Goal: Information Seeking & Learning: Learn about a topic

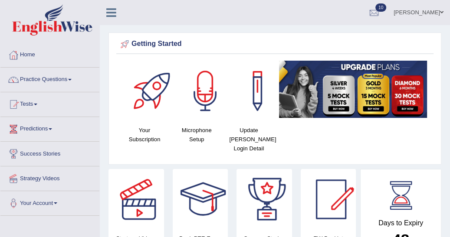
click at [37, 104] on span at bounding box center [35, 105] width 3 height 2
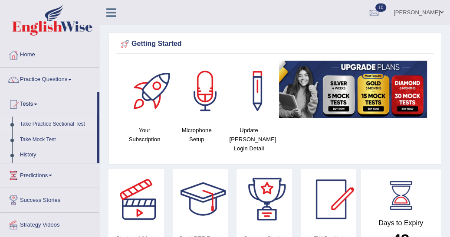
click at [45, 123] on link "Take Practice Sectional Test" at bounding box center [56, 125] width 81 height 16
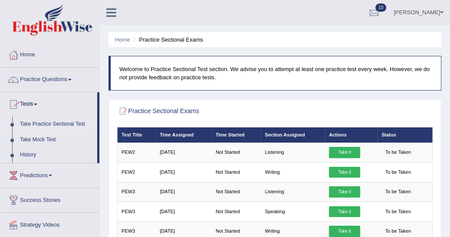
click at [47, 122] on link "Take Practice Sectional Test" at bounding box center [56, 125] width 81 height 16
click at [37, 156] on link "History" at bounding box center [56, 156] width 81 height 16
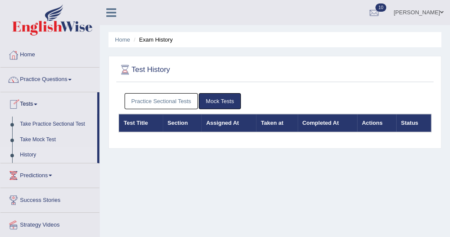
click at [144, 96] on link "Practice Sectional Tests" at bounding box center [162, 101] width 74 height 16
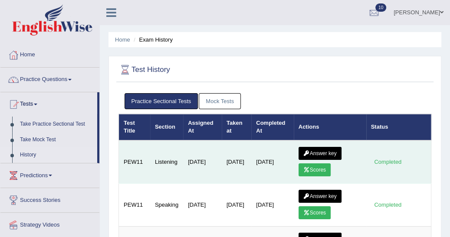
click at [313, 169] on link "Scores" at bounding box center [315, 170] width 32 height 13
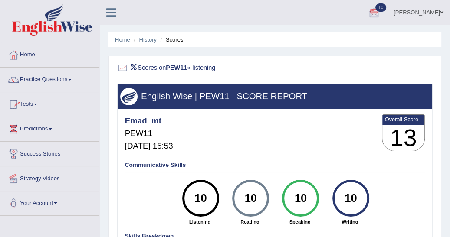
click at [37, 104] on span at bounding box center [35, 105] width 3 height 2
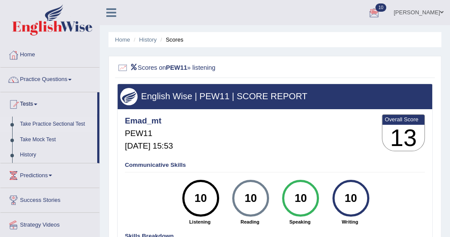
click at [54, 122] on link "Take Practice Sectional Test" at bounding box center [56, 125] width 81 height 16
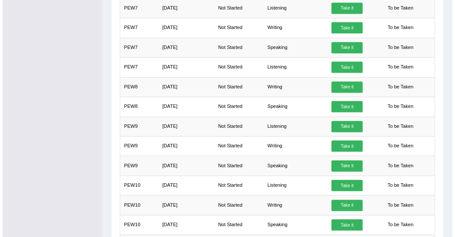
scroll to position [475, 0]
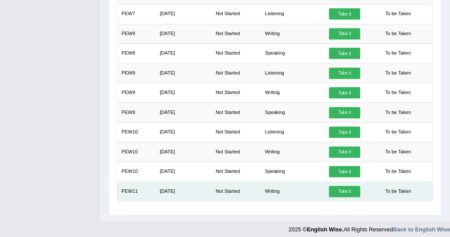
click at [342, 186] on link "Take it" at bounding box center [344, 191] width 31 height 11
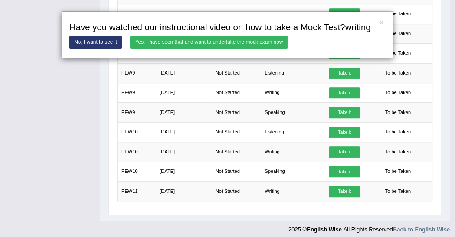
click at [207, 42] on link "Yes, I have seen that and want to undertake the mock exam now" at bounding box center [209, 42] width 158 height 13
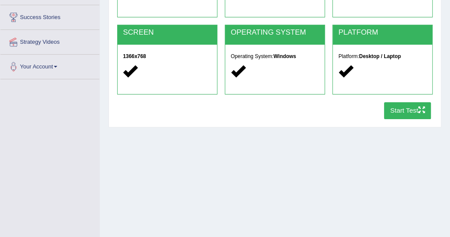
scroll to position [139, 0]
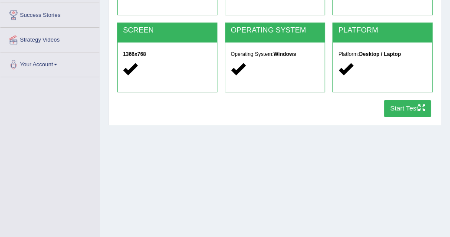
click at [403, 107] on button "Start Test" at bounding box center [407, 108] width 47 height 17
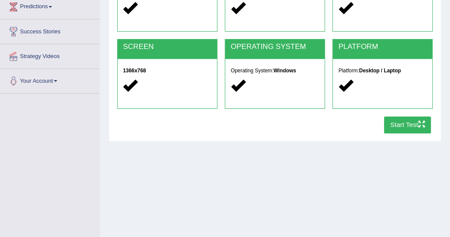
scroll to position [125, 0]
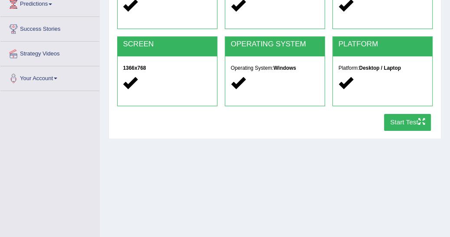
click at [413, 126] on button "Start Test" at bounding box center [407, 122] width 47 height 17
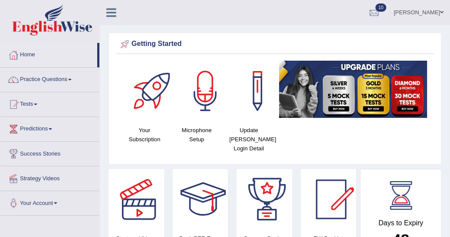
click at [39, 102] on link "Tests" at bounding box center [49, 103] width 99 height 22
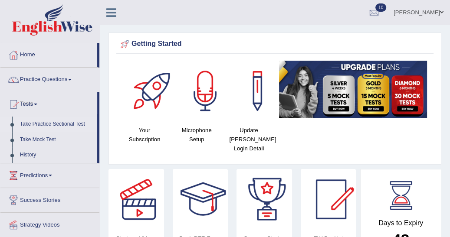
click at [54, 127] on link "Take Practice Sectional Test" at bounding box center [56, 125] width 81 height 16
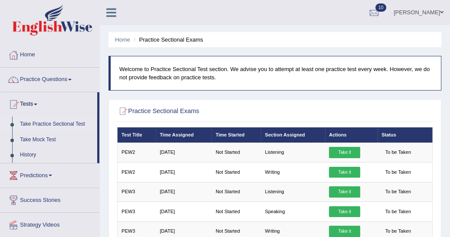
click at [53, 124] on link "Take Practice Sectional Test" at bounding box center [56, 125] width 81 height 16
click at [25, 153] on link "History" at bounding box center [56, 156] width 81 height 16
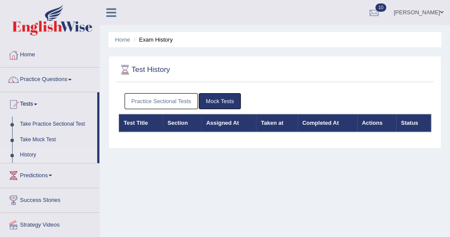
click at [161, 101] on link "Practice Sectional Tests" at bounding box center [162, 101] width 74 height 16
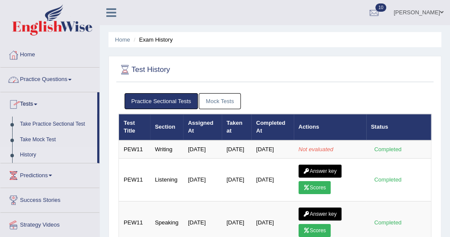
click at [73, 78] on link "Practice Questions" at bounding box center [49, 79] width 99 height 22
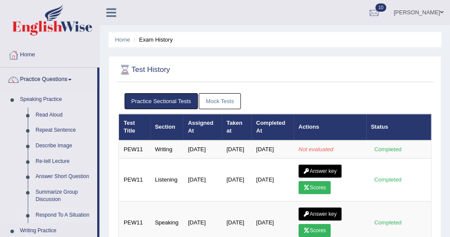
click at [41, 217] on link "Respond To A Situation" at bounding box center [65, 216] width 66 height 16
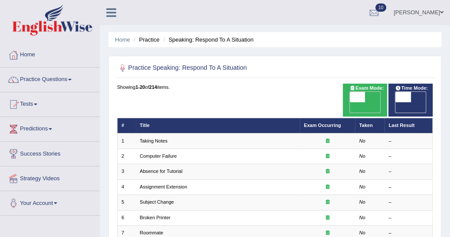
click at [37, 104] on span at bounding box center [35, 105] width 3 height 2
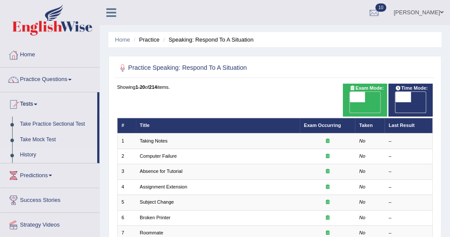
click at [35, 154] on link "History" at bounding box center [56, 156] width 81 height 16
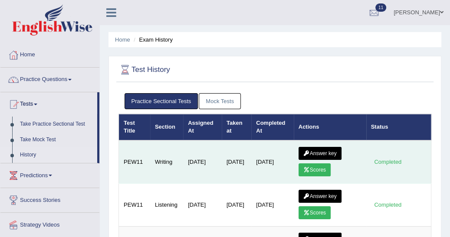
click at [310, 167] on link "Scores" at bounding box center [315, 170] width 32 height 13
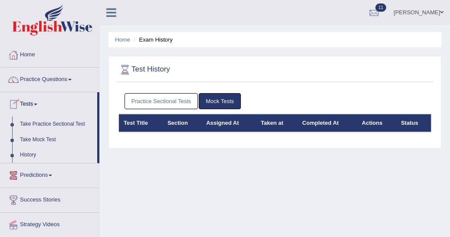
click at [155, 99] on link "Practice Sectional Tests" at bounding box center [162, 101] width 74 height 16
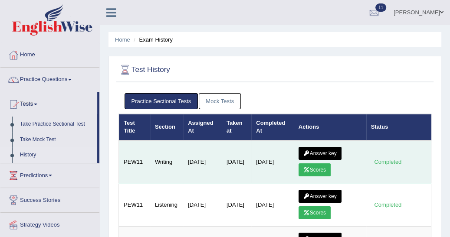
click at [325, 149] on link "Answer key" at bounding box center [320, 153] width 43 height 13
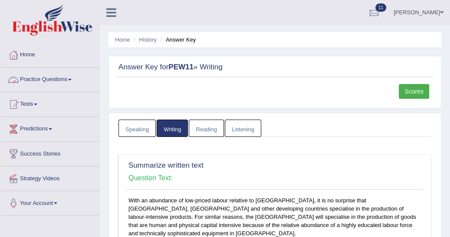
click at [72, 79] on span at bounding box center [69, 80] width 3 height 2
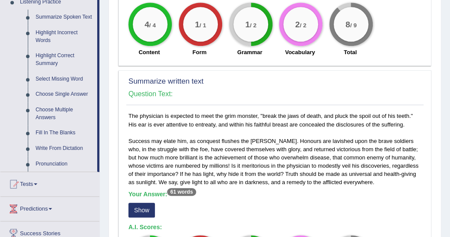
scroll to position [384, 0]
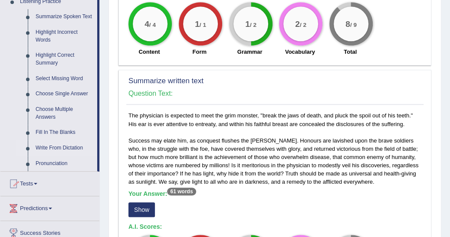
click at [65, 147] on link "Write From Dictation" at bounding box center [65, 149] width 66 height 16
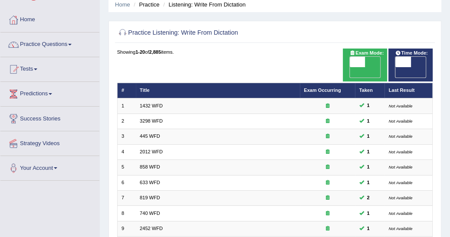
scroll to position [16, 0]
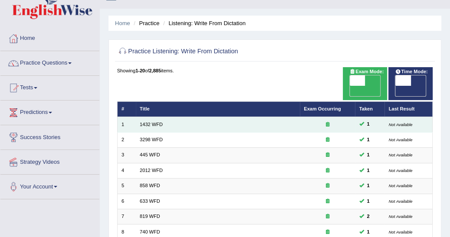
click at [212, 117] on td "1432 WFD" at bounding box center [218, 124] width 164 height 15
click at [150, 117] on td "1432 WFD" at bounding box center [218, 124] width 164 height 15
click at [150, 122] on link "1432 WFD" at bounding box center [151, 124] width 23 height 5
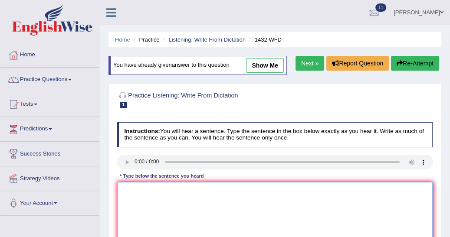
click at [119, 186] on textarea at bounding box center [275, 218] width 316 height 72
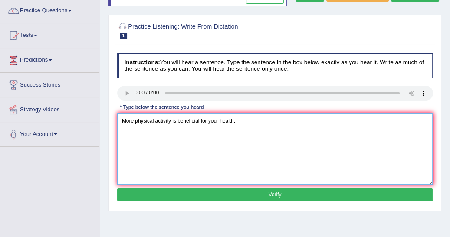
scroll to position [69, 0]
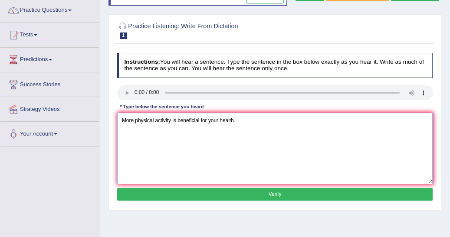
type textarea "More physical activity is beneficial for your health."
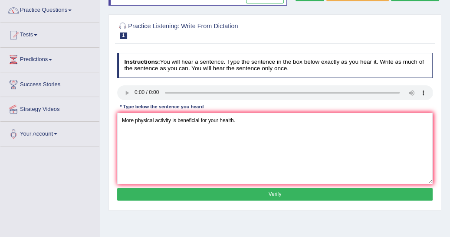
click at [324, 191] on button "Verify" at bounding box center [275, 194] width 316 height 13
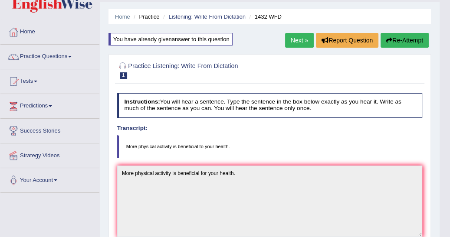
scroll to position [23, 0]
click at [300, 44] on link "Next »" at bounding box center [299, 40] width 29 height 15
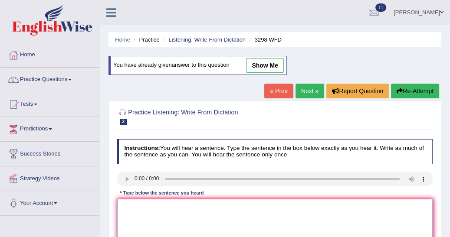
click at [122, 208] on textarea at bounding box center [275, 235] width 316 height 72
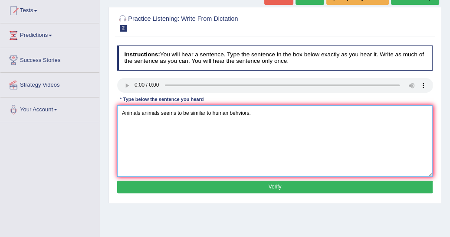
scroll to position [97, 0]
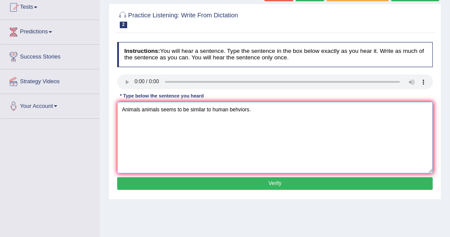
type textarea "Animals animals seems to be similar to human behviors."
click at [304, 186] on button "Verify" at bounding box center [275, 184] width 316 height 13
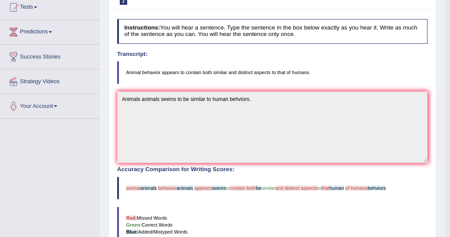
drag, startPoint x: 304, startPoint y: 186, endPoint x: 351, endPoint y: 208, distance: 51.7
click at [351, 208] on div "Accuracy Comparison for Writing Scores: animal animals behavior animals appears…" at bounding box center [272, 218] width 311 height 102
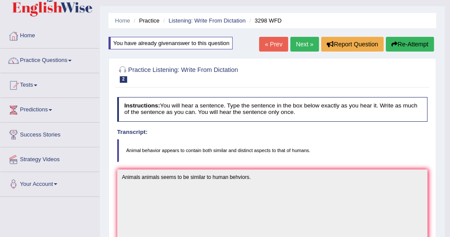
scroll to position [9, 0]
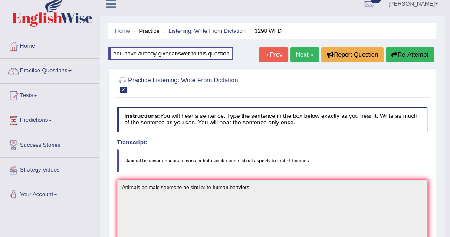
click at [395, 56] on icon "button" at bounding box center [395, 55] width 6 height 6
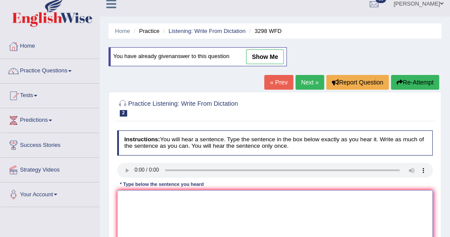
click at [123, 195] on textarea at bounding box center [275, 227] width 316 height 72
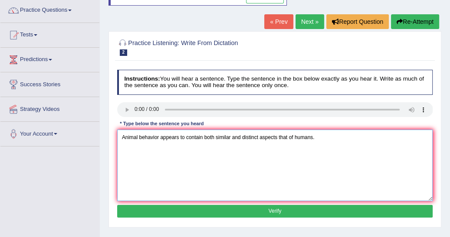
scroll to position [92, 0]
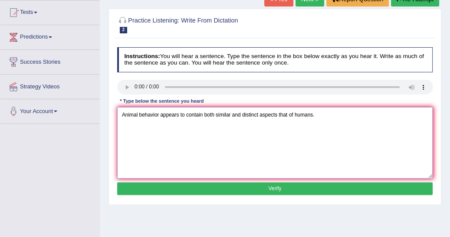
type textarea "Animal behavior appears to contain both similar and distinct aspects that of hu…"
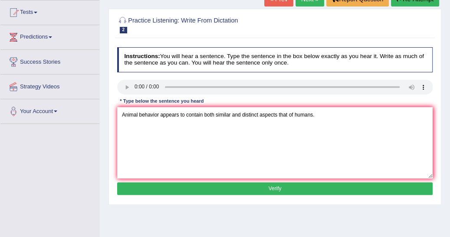
click at [273, 191] on button "Verify" at bounding box center [275, 189] width 316 height 13
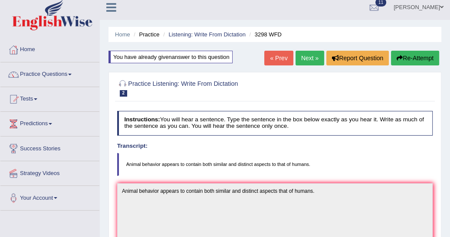
scroll to position [0, 0]
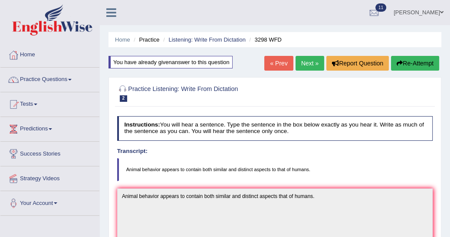
click at [303, 66] on link "Next »" at bounding box center [310, 63] width 29 height 15
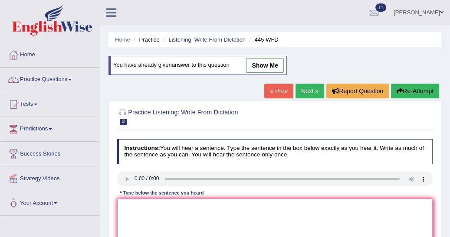
click at [121, 202] on textarea at bounding box center [275, 235] width 316 height 72
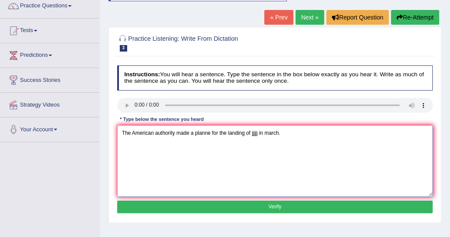
scroll to position [92, 0]
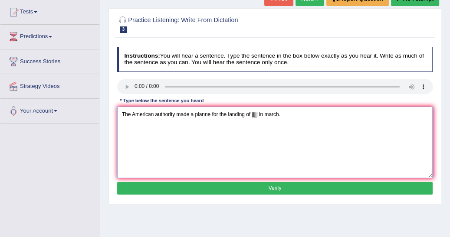
type textarea "The American authority made a planne for the landing of jjjjj in march."
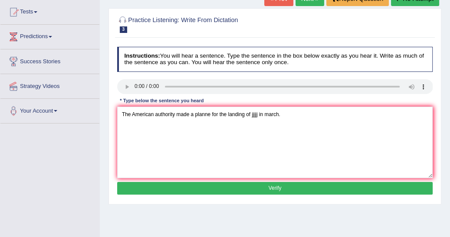
click at [311, 188] on button "Verify" at bounding box center [275, 188] width 316 height 13
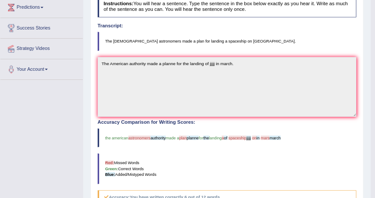
scroll to position [120, 0]
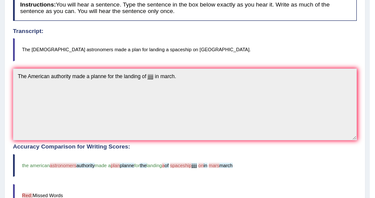
drag, startPoint x: 428, startPoint y: 0, endPoint x: 335, endPoint y: 27, distance: 96.6
click at [335, 27] on div "Instructions: You will hear a sentence. Type the sentence in the box below exac…" at bounding box center [185, 168] width 348 height 353
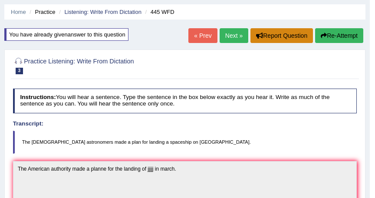
scroll to position [28, 0]
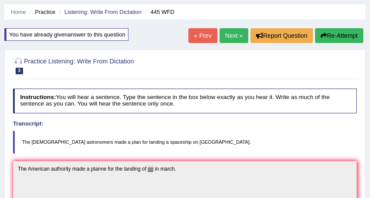
click at [338, 31] on button "Re-Attempt" at bounding box center [339, 35] width 48 height 15
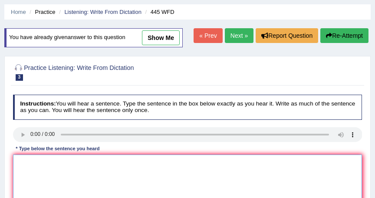
click at [21, 157] on textarea at bounding box center [187, 191] width 349 height 72
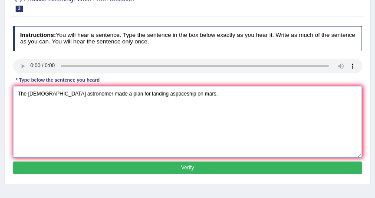
scroll to position [97, 0]
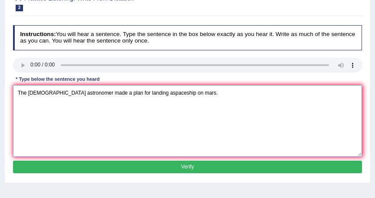
type textarea "The american astronomer made a plan for landing aspaceship on mars."
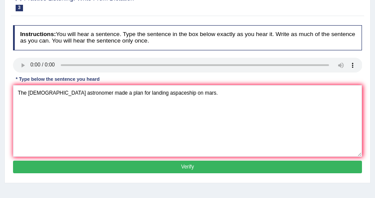
click at [188, 161] on button "Verify" at bounding box center [187, 167] width 349 height 13
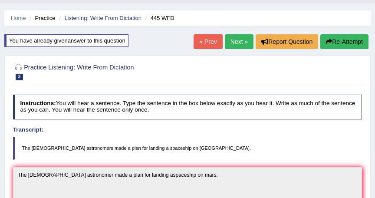
scroll to position [10, 0]
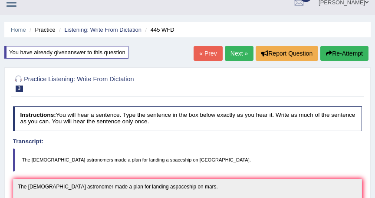
click at [330, 49] on button "Re-Attempt" at bounding box center [344, 53] width 48 height 15
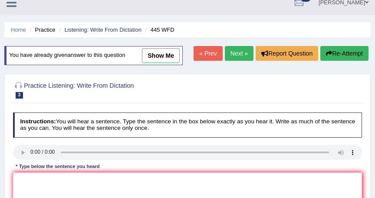
scroll to position [10, 0]
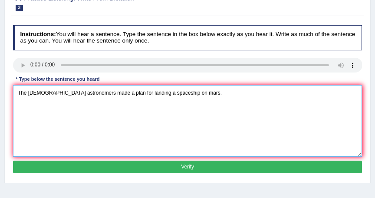
scroll to position [102, 0]
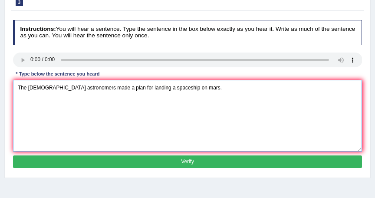
type textarea "The american astronomers made a plan for landing a spaceship on mars."
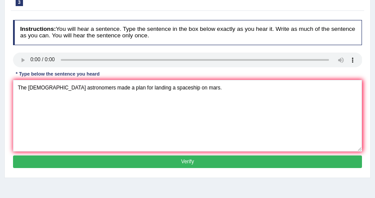
click at [215, 158] on button "Verify" at bounding box center [187, 161] width 349 height 13
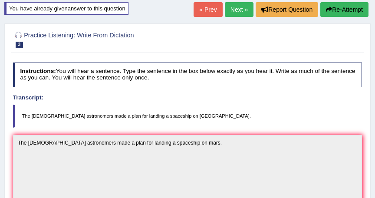
scroll to position [0, 0]
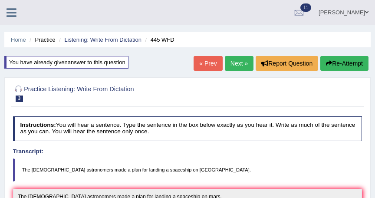
click at [241, 63] on link "Next »" at bounding box center [239, 63] width 29 height 15
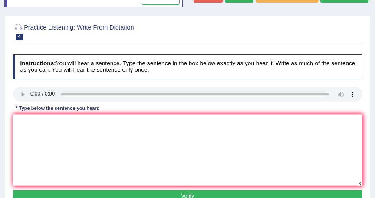
scroll to position [69, 0]
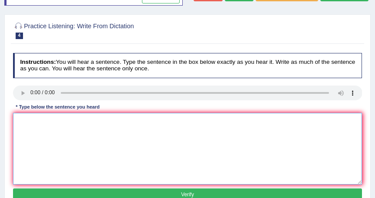
click at [13, 122] on textarea at bounding box center [187, 149] width 349 height 72
click at [53, 120] on textarea "There is a great debate of hhhhin this topic." at bounding box center [187, 149] width 349 height 72
type textarea "There is a great deal of debate of hhhhin this topic."
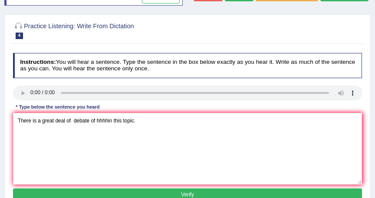
click at [190, 192] on button "Verify" at bounding box center [187, 194] width 349 height 13
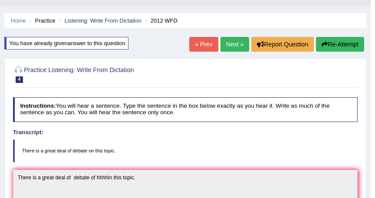
scroll to position [0, 0]
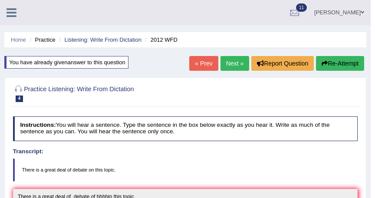
click at [237, 68] on link "Next »" at bounding box center [235, 63] width 29 height 15
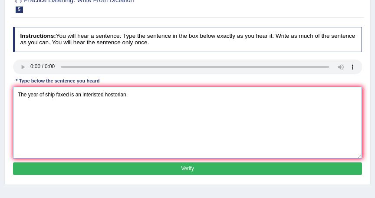
scroll to position [104, 0]
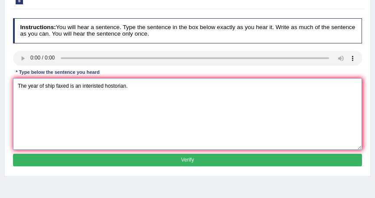
type textarea "The year of ship faxed is an interisted hostorian."
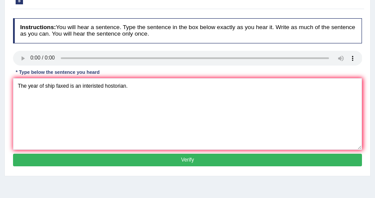
click at [207, 157] on button "Verify" at bounding box center [187, 160] width 349 height 13
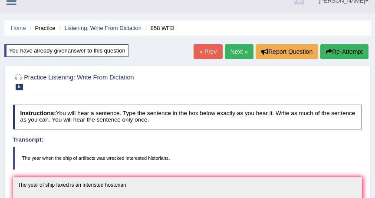
scroll to position [11, 0]
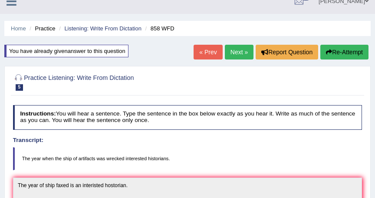
click at [344, 49] on button "Re-Attempt" at bounding box center [344, 52] width 48 height 15
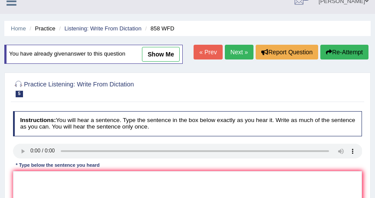
click at [19, 170] on div "Instructions: You will hear a sentence. Type the sentence in the box below exac…" at bounding box center [187, 187] width 353 height 158
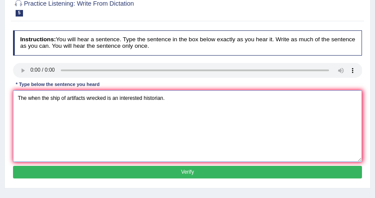
scroll to position [92, 0]
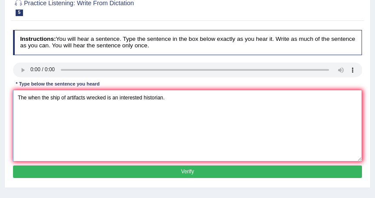
type textarea "The when the ship of artifacts wrecked is an interested historian."
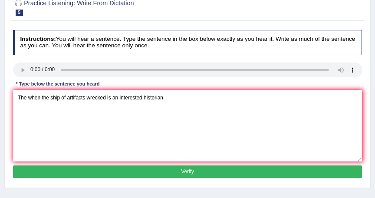
click at [225, 170] on button "Verify" at bounding box center [187, 171] width 349 height 13
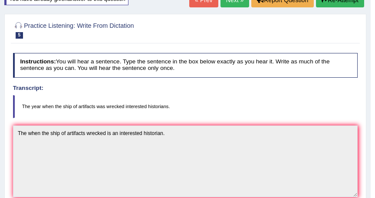
scroll to position [36, 0]
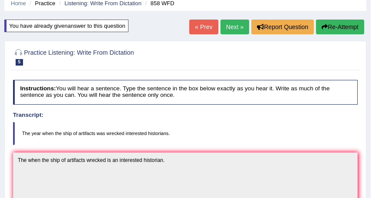
click at [232, 25] on link "Next »" at bounding box center [235, 27] width 29 height 15
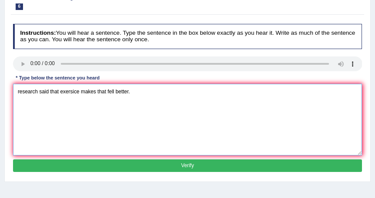
scroll to position [104, 0]
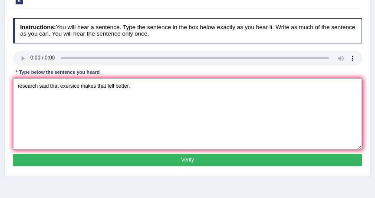
type textarea "research said that exersice makes that fell better."
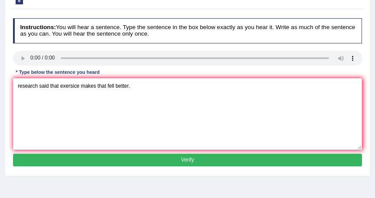
click at [203, 157] on button "Verify" at bounding box center [187, 160] width 349 height 13
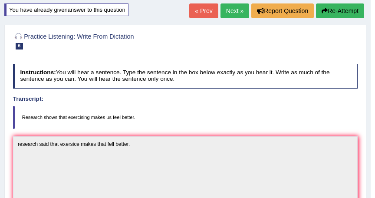
scroll to position [52, 0]
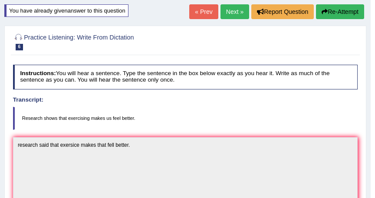
click at [327, 13] on button "Re-Attempt" at bounding box center [340, 11] width 48 height 15
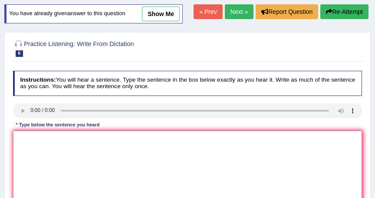
click at [18, 135] on textarea at bounding box center [187, 167] width 349 height 72
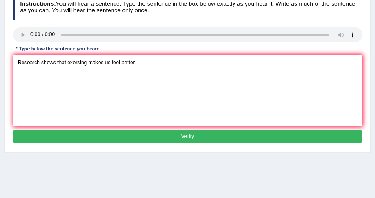
scroll to position [133, 0]
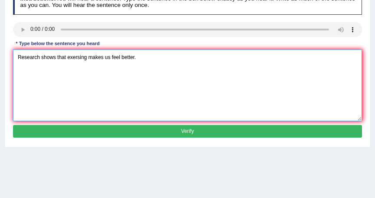
type textarea "Research shows that exersing makes us feel better."
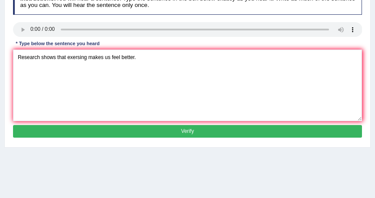
click at [186, 128] on button "Verify" at bounding box center [187, 131] width 349 height 13
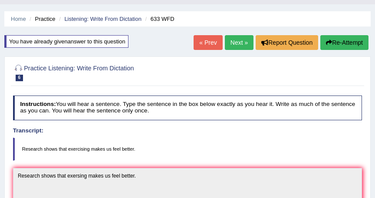
scroll to position [0, 0]
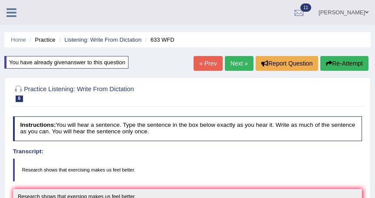
click at [238, 66] on link "Next »" at bounding box center [239, 63] width 29 height 15
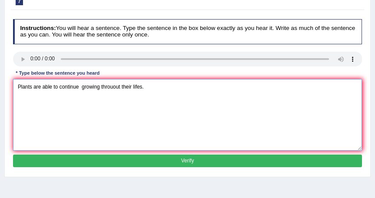
scroll to position [104, 0]
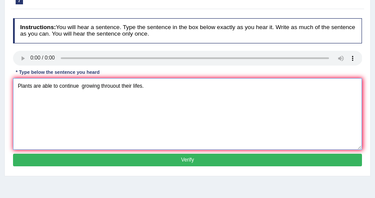
type textarea "Plants are able to continue growing throuout their lifes."
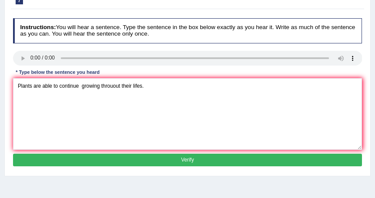
click at [213, 160] on button "Verify" at bounding box center [187, 160] width 349 height 13
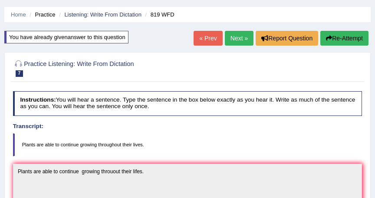
scroll to position [0, 0]
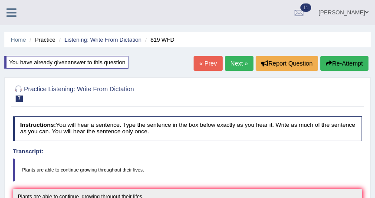
click at [238, 64] on link "Next »" at bounding box center [239, 63] width 29 height 15
